Goal: Information Seeking & Learning: Learn about a topic

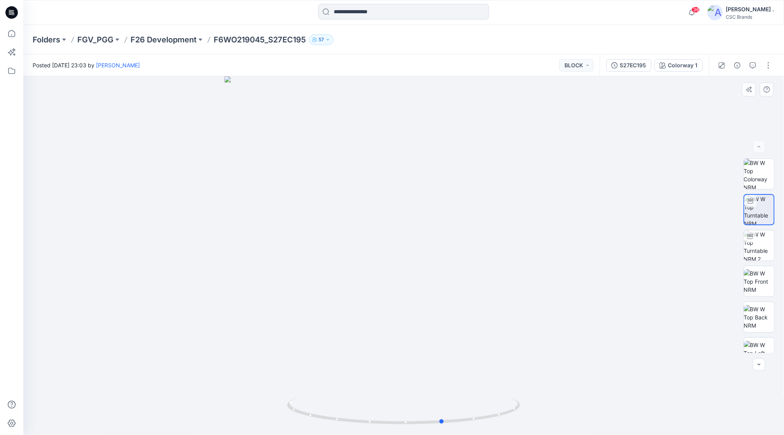
drag, startPoint x: 529, startPoint y: 254, endPoint x: 541, endPoint y: 273, distance: 22.0
click at [536, 266] on div at bounding box center [403, 255] width 761 height 358
drag, startPoint x: 463, startPoint y: 422, endPoint x: 383, endPoint y: 425, distance: 80.9
click at [383, 425] on icon at bounding box center [404, 411] width 235 height 29
drag, startPoint x: 422, startPoint y: 429, endPoint x: 546, endPoint y: 424, distance: 124.1
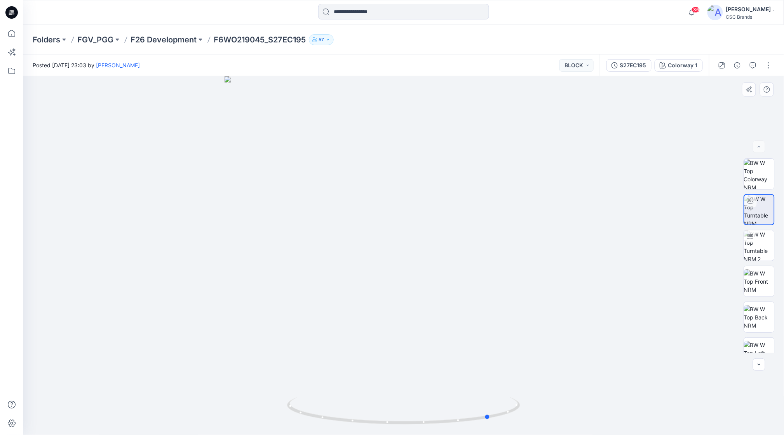
click at [552, 428] on div at bounding box center [403, 255] width 761 height 358
click at [409, 428] on img at bounding box center [403, 416] width 233 height 38
click at [389, 429] on img at bounding box center [403, 416] width 233 height 38
click at [585, 67] on button "BLOCK" at bounding box center [577, 65] width 34 height 12
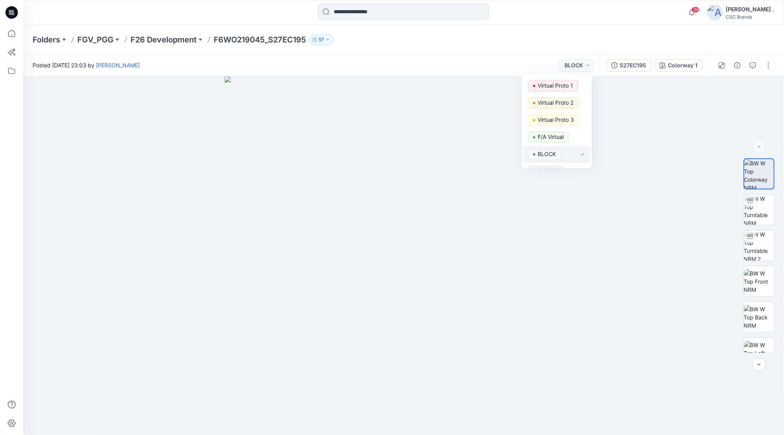
scroll to position [30, 0]
click at [627, 227] on div at bounding box center [404, 255] width 762 height 359
click at [765, 67] on button "button" at bounding box center [769, 65] width 12 height 12
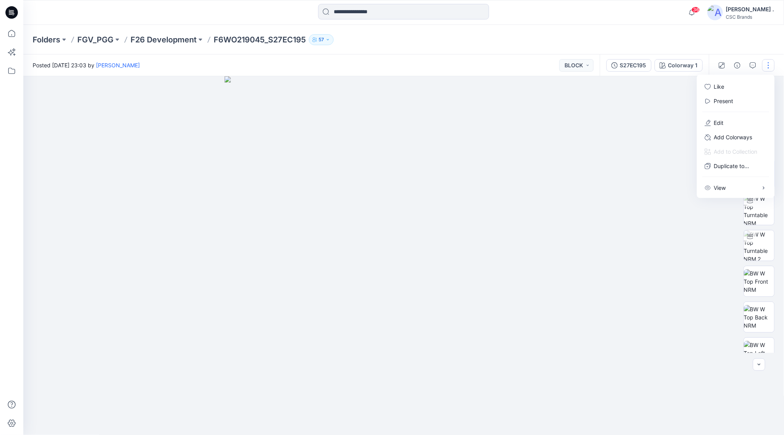
click at [580, 148] on img at bounding box center [404, 255] width 359 height 359
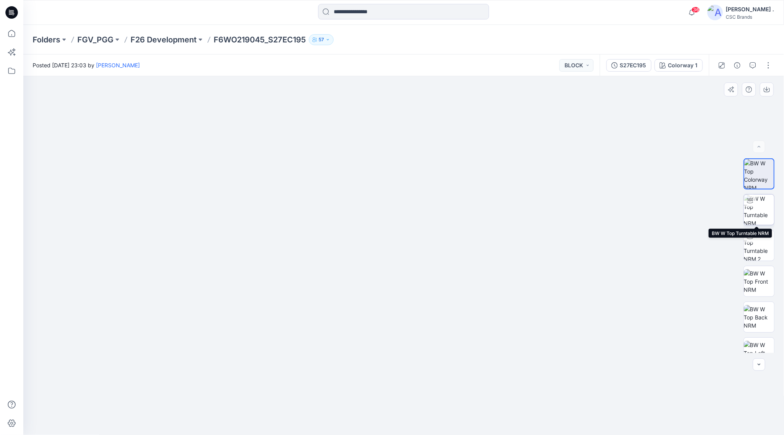
click at [753, 210] on img at bounding box center [759, 209] width 30 height 30
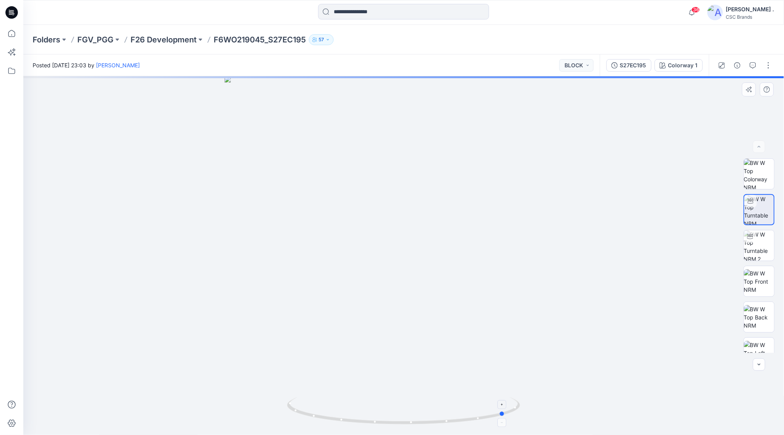
drag, startPoint x: 453, startPoint y: 425, endPoint x: 322, endPoint y: 416, distance: 131.3
click at [322, 416] on icon at bounding box center [404, 411] width 235 height 29
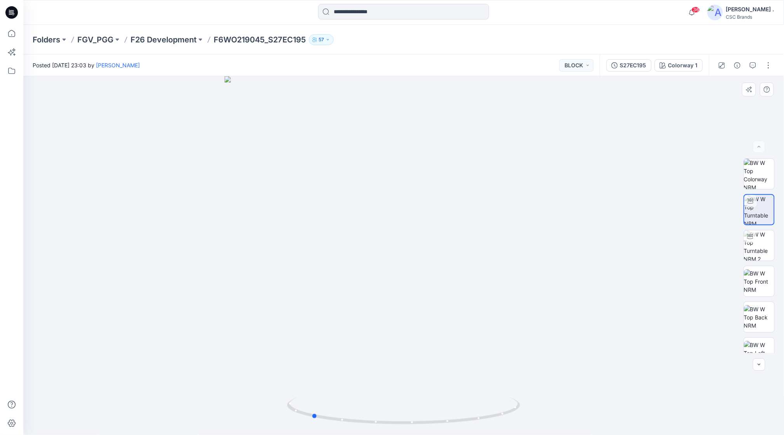
drag, startPoint x: 442, startPoint y: 426, endPoint x: 259, endPoint y: 386, distance: 188.2
click at [248, 389] on div at bounding box center [403, 255] width 761 height 358
click at [762, 335] on img at bounding box center [759, 337] width 30 height 24
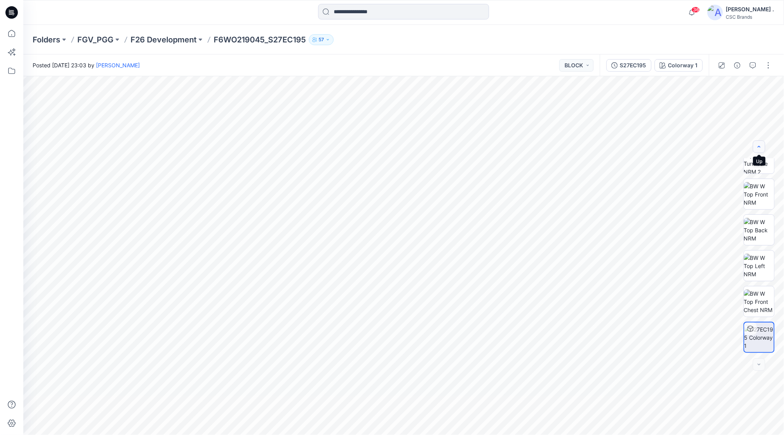
click at [761, 149] on icon "button" at bounding box center [759, 146] width 6 height 6
